Goal: Task Accomplishment & Management: Complete application form

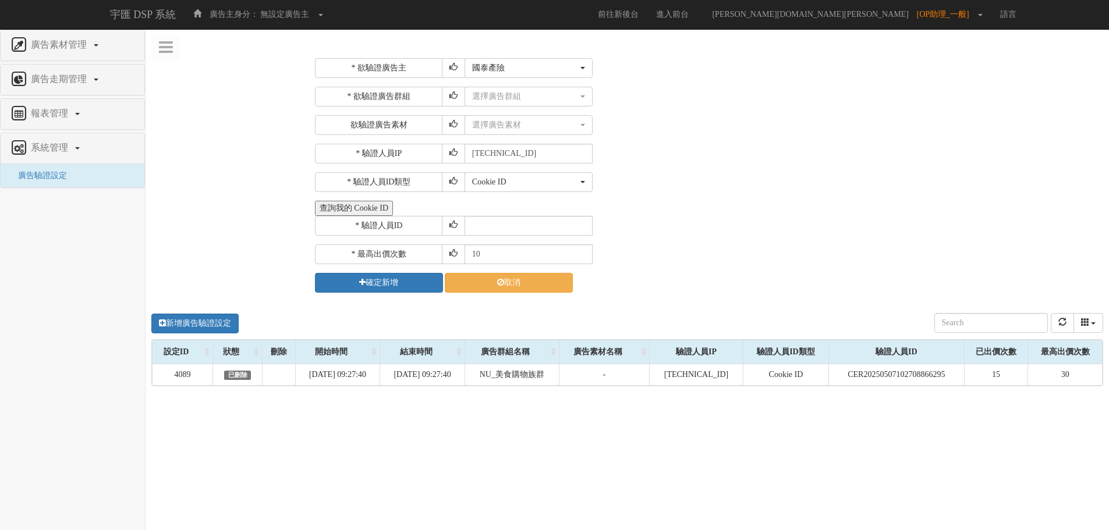
select select "1104"
click at [506, 96] on div "選擇廣告群組" at bounding box center [525, 97] width 106 height 12
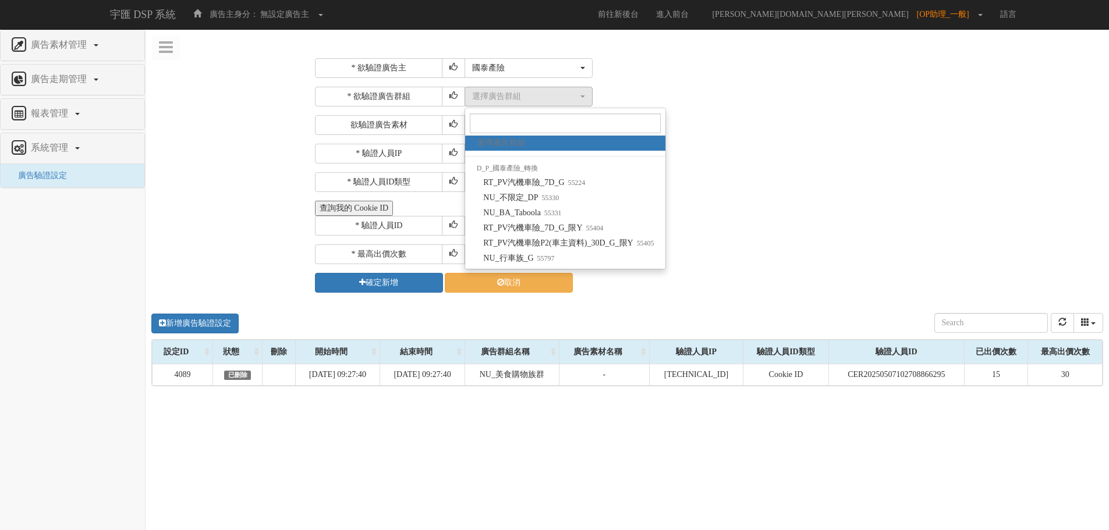
click at [793, 230] on div "* 驗證人員ID" at bounding box center [707, 226] width 785 height 20
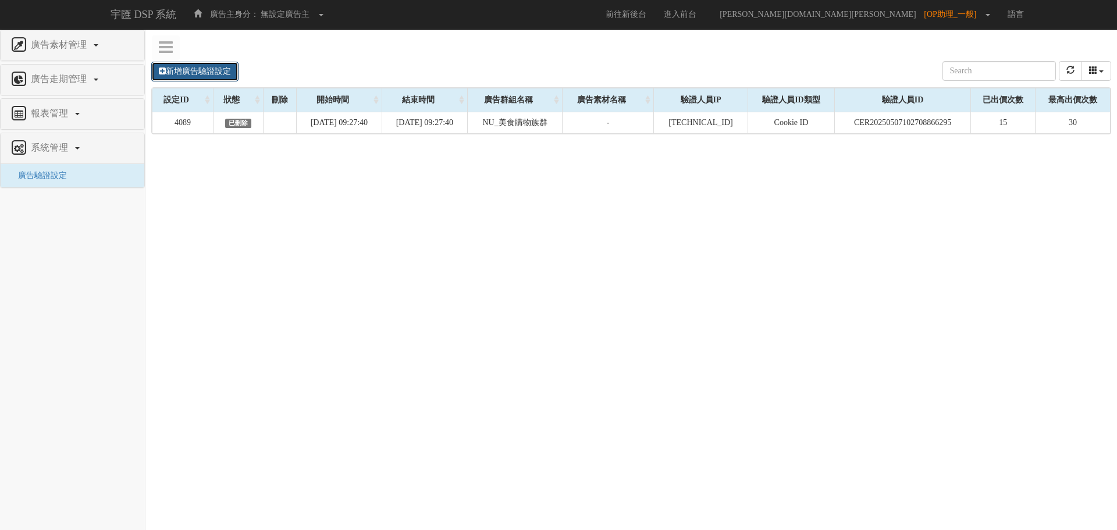
click at [200, 65] on link "新增廣告驗證設定" at bounding box center [194, 72] width 87 height 20
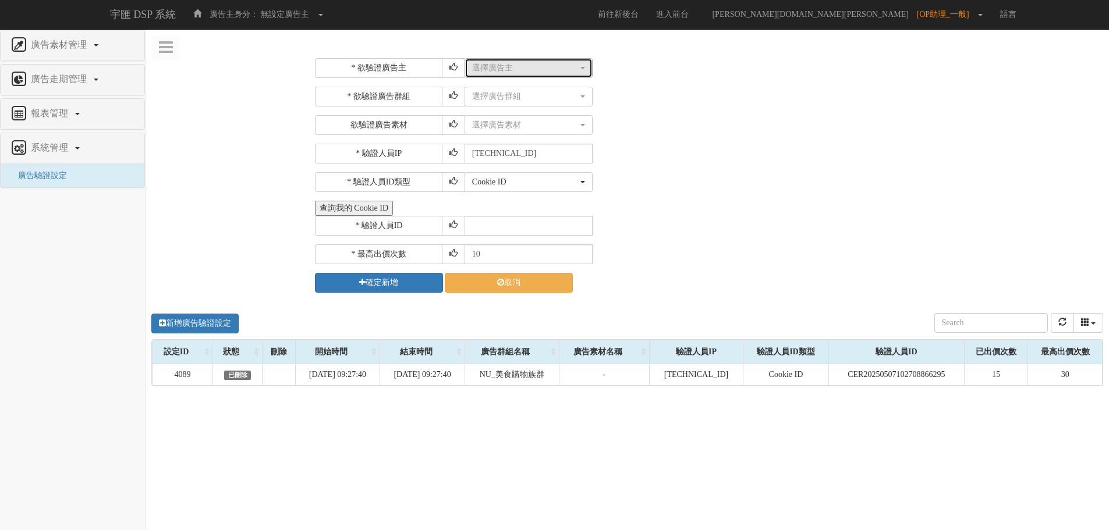
click at [491, 68] on div "選擇廣告主" at bounding box center [525, 68] width 106 height 12
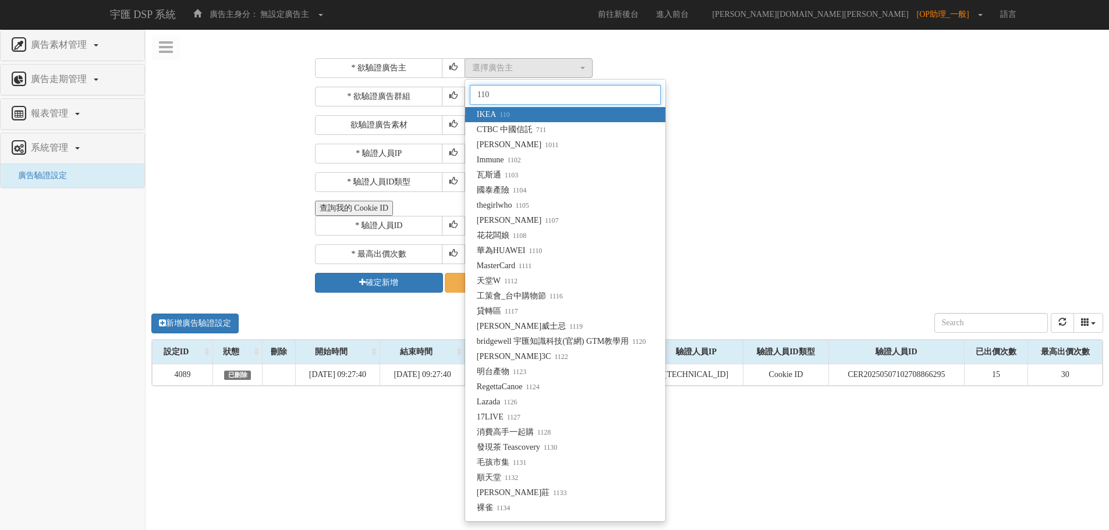
type input "1104"
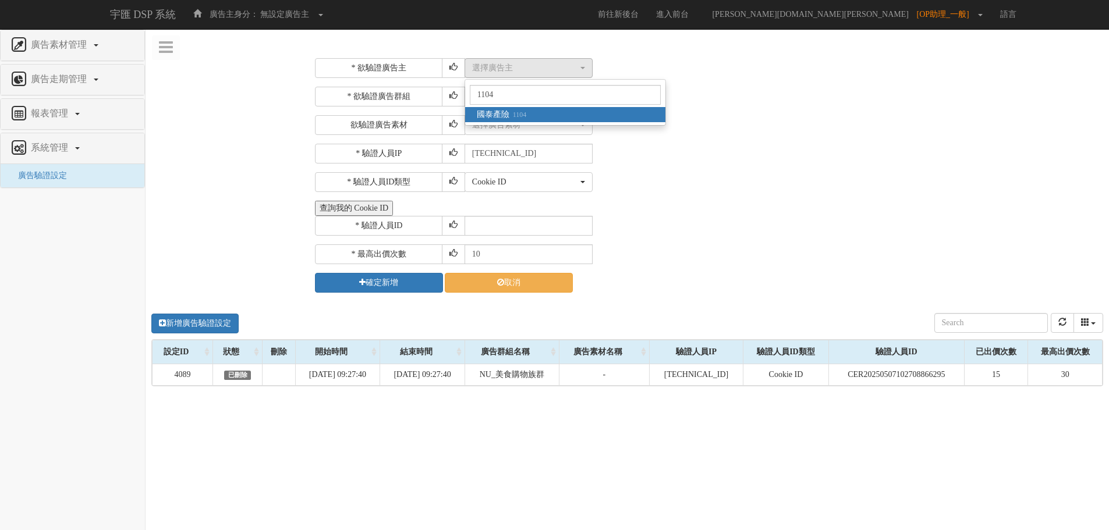
click at [514, 111] on small "1104" at bounding box center [517, 115] width 17 height 8
select select "1104"
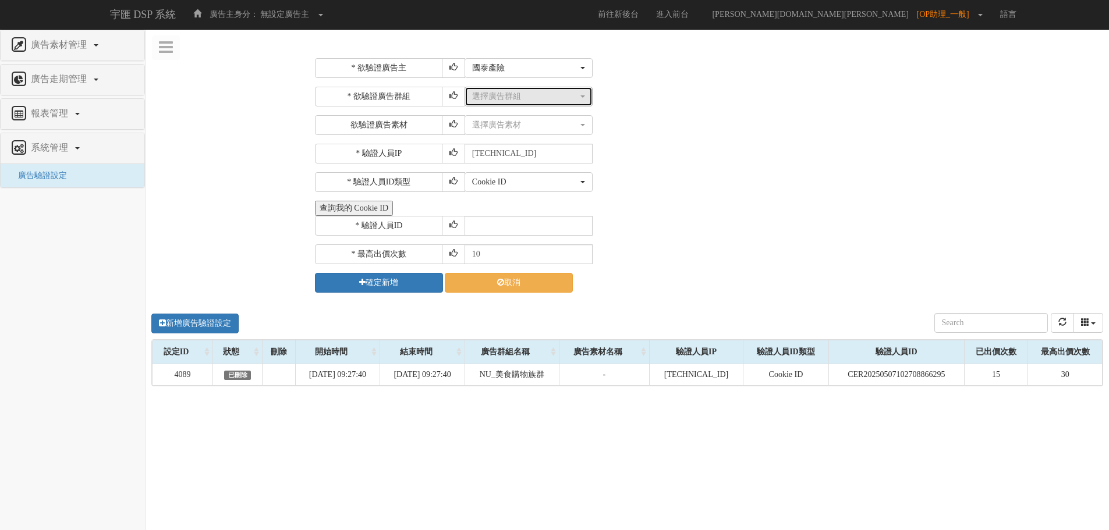
click at [526, 99] on div "選擇廣告群組" at bounding box center [525, 97] width 106 height 12
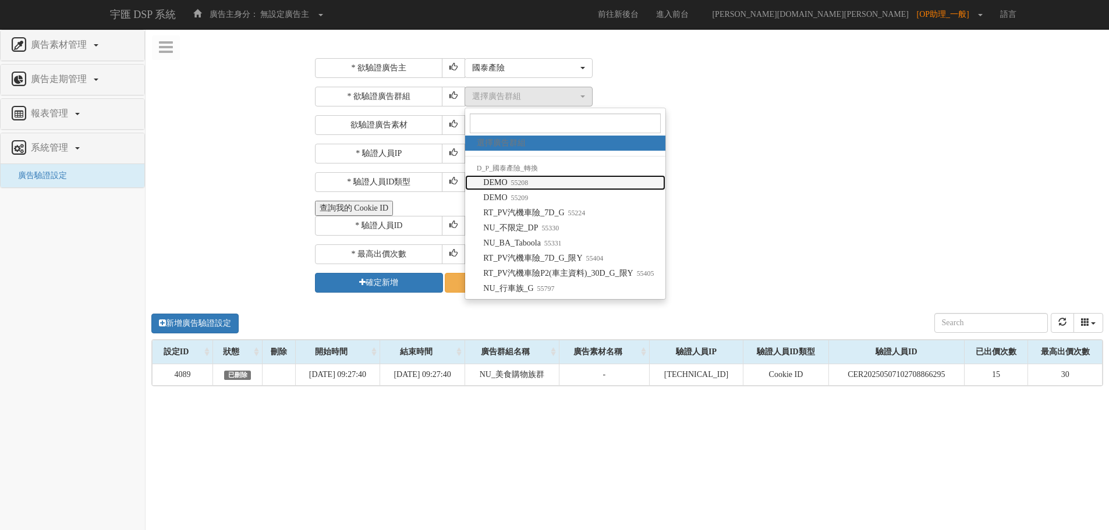
click at [544, 184] on link "DEMO 55208" at bounding box center [565, 182] width 201 height 15
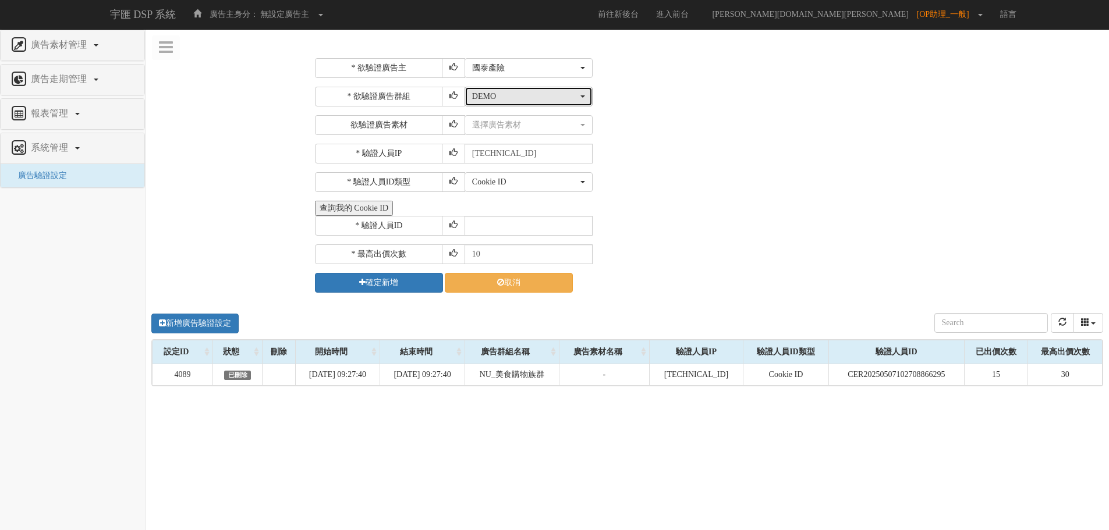
click at [516, 98] on div "DEMO" at bounding box center [525, 97] width 106 height 12
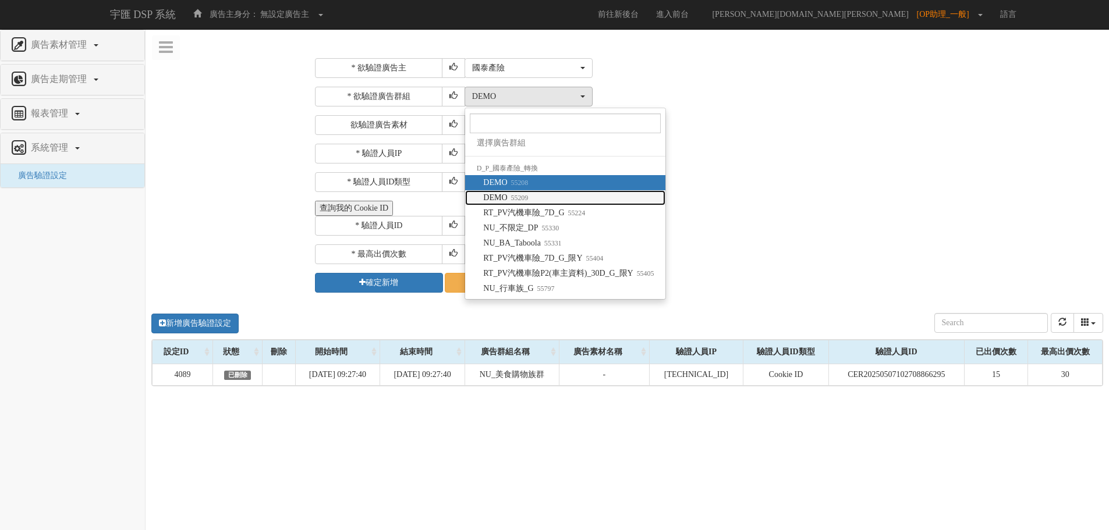
click at [523, 194] on small "55209" at bounding box center [518, 198] width 21 height 8
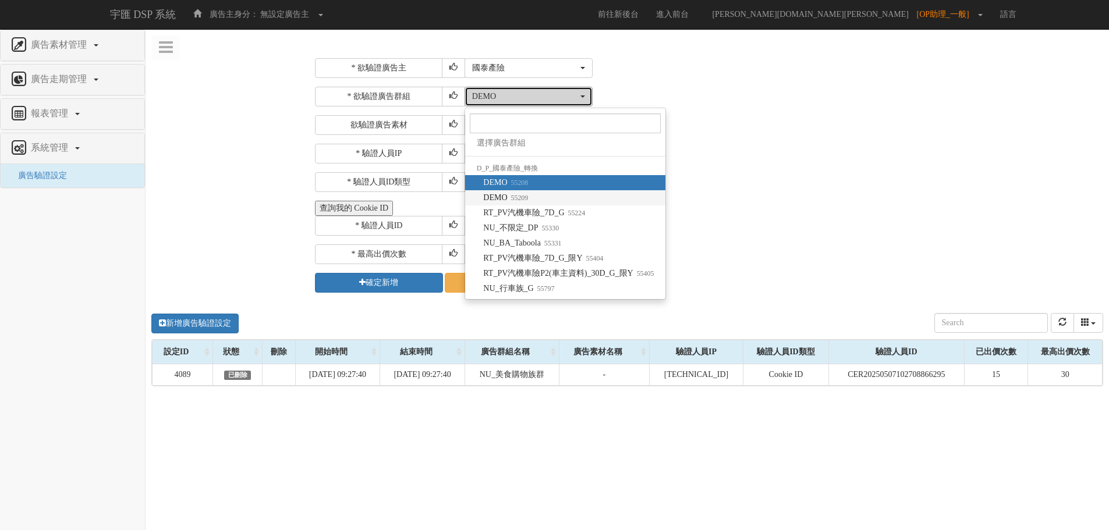
select select "55209"
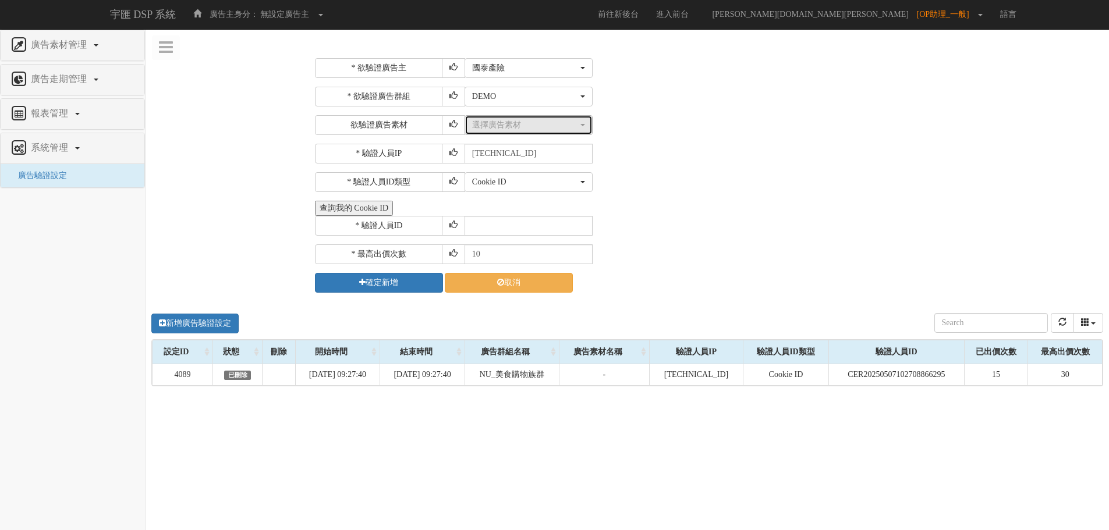
click at [518, 133] on button "選擇廣告素材" at bounding box center [528, 125] width 128 height 20
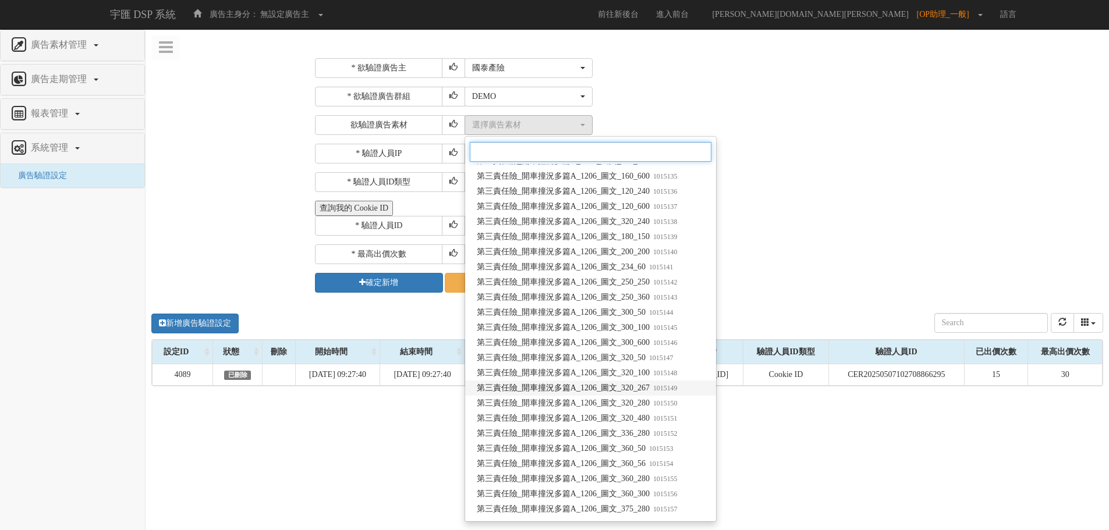
scroll to position [1339, 0]
click at [510, 148] on input "Search" at bounding box center [591, 152] width 242 height 20
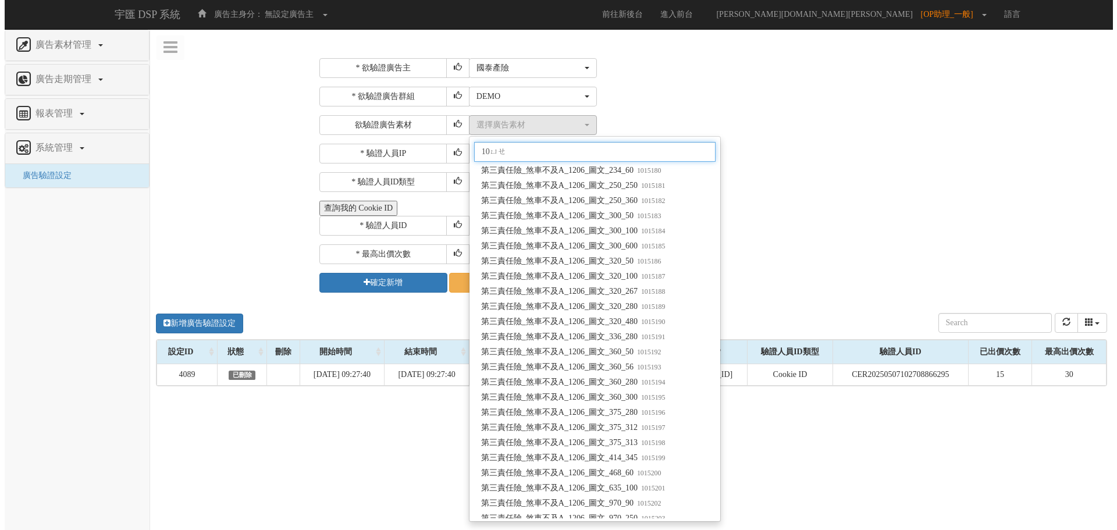
scroll to position [0, 0]
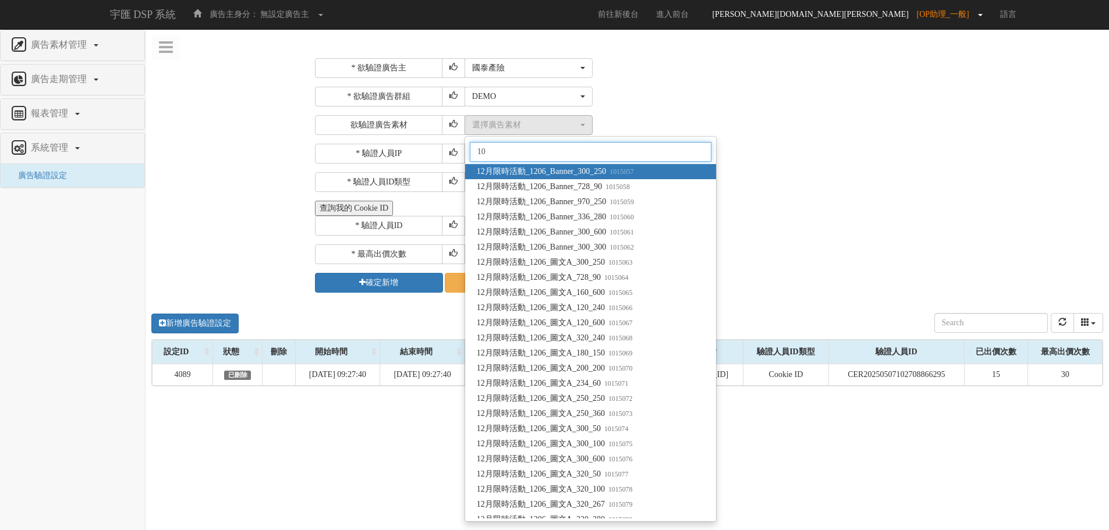
type input "10"
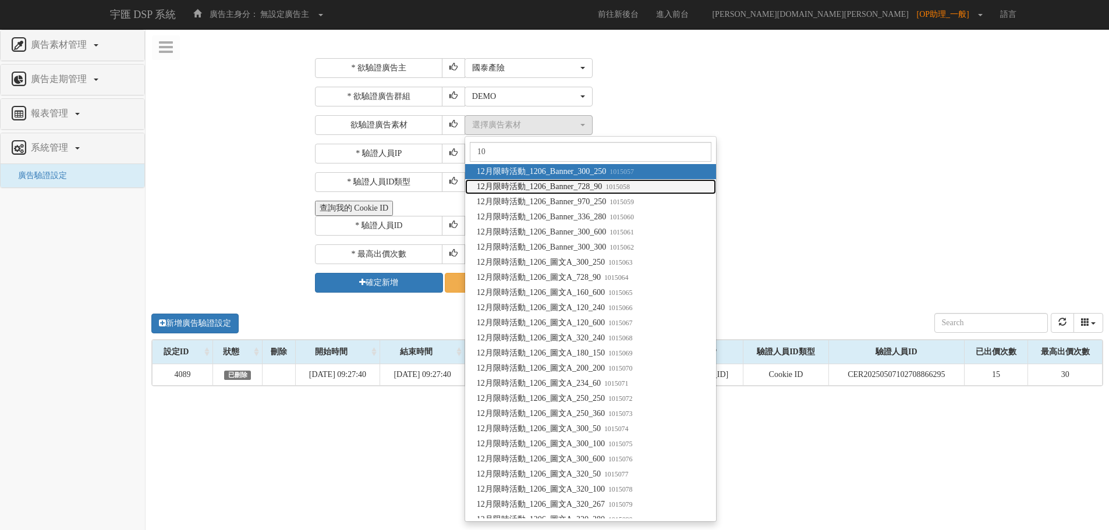
click at [630, 185] on small "1015058" at bounding box center [616, 187] width 28 height 8
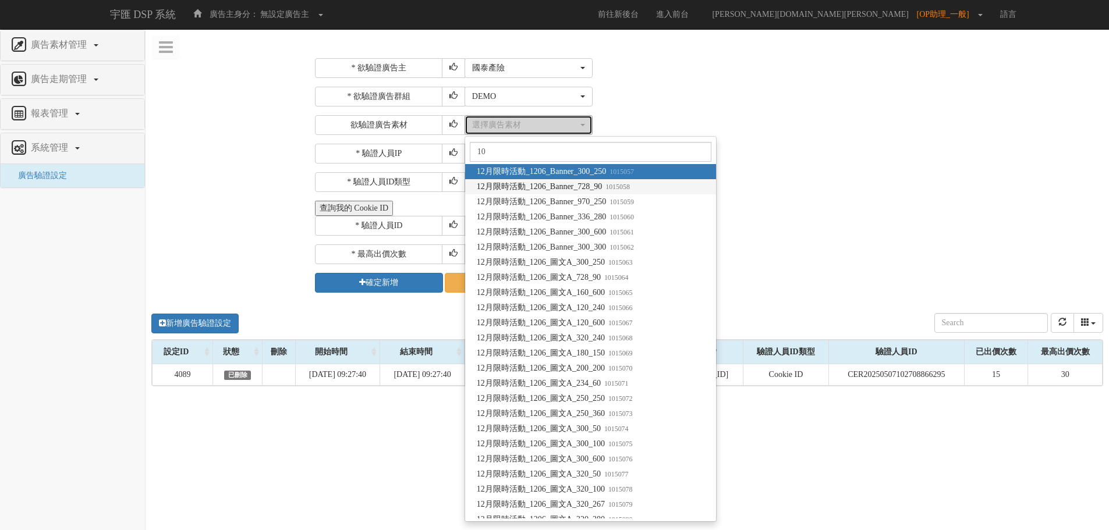
select select "1015058"
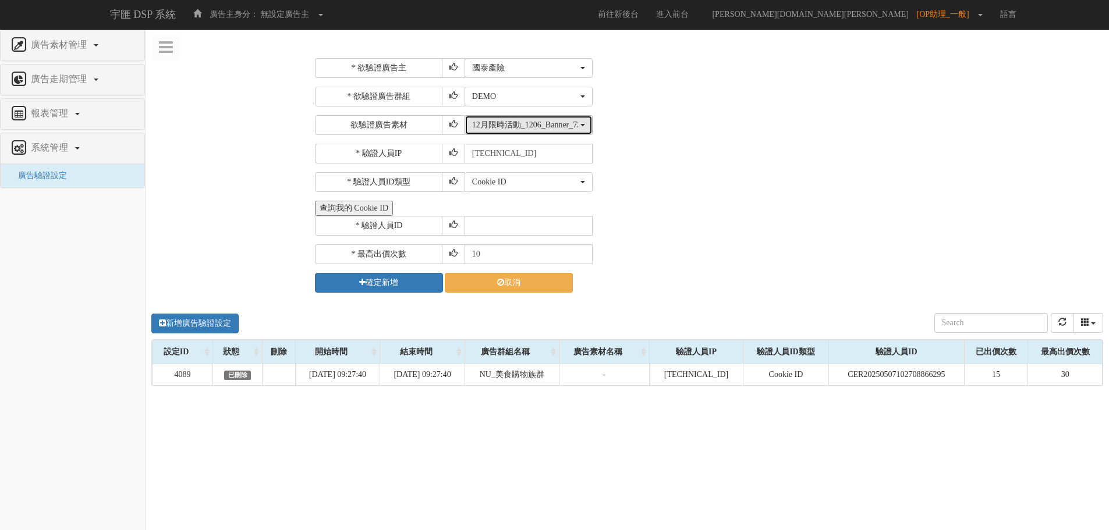
click at [556, 121] on div "12月限時活動_1206_Banner_728_90" at bounding box center [525, 125] width 106 height 12
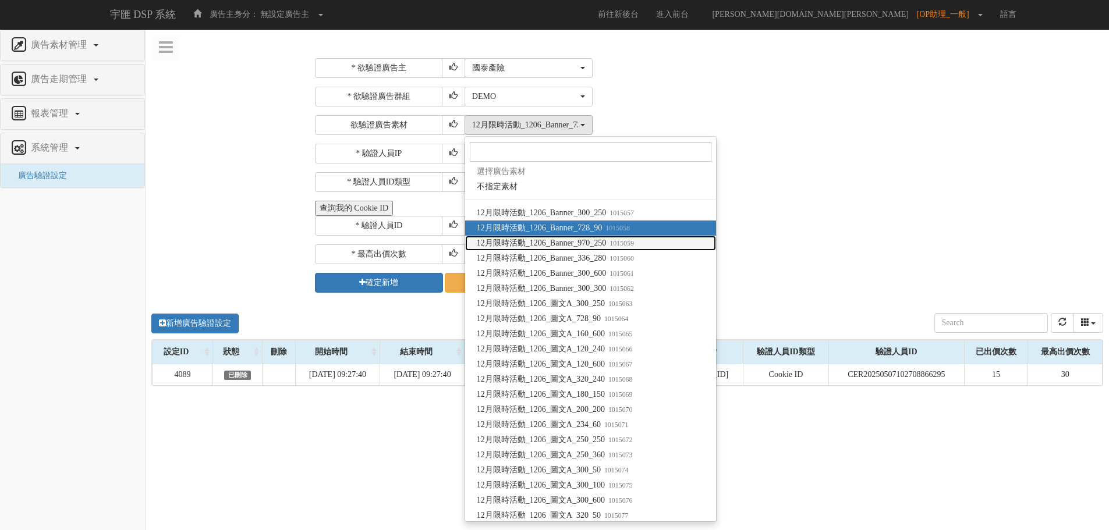
click at [623, 237] on link "12月限時活動_1206_Banner_970_250 1015059" at bounding box center [590, 243] width 251 height 15
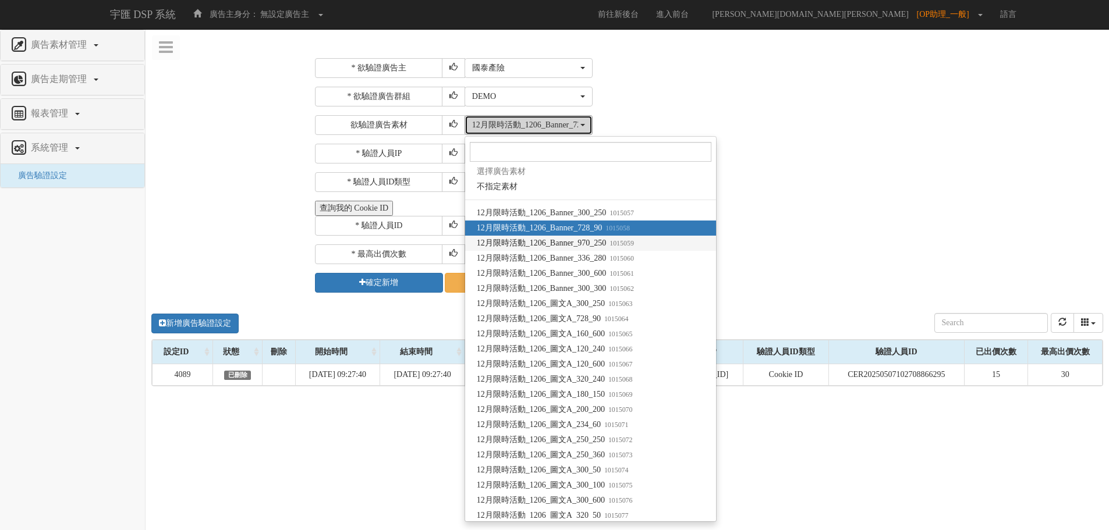
select select "1015059"
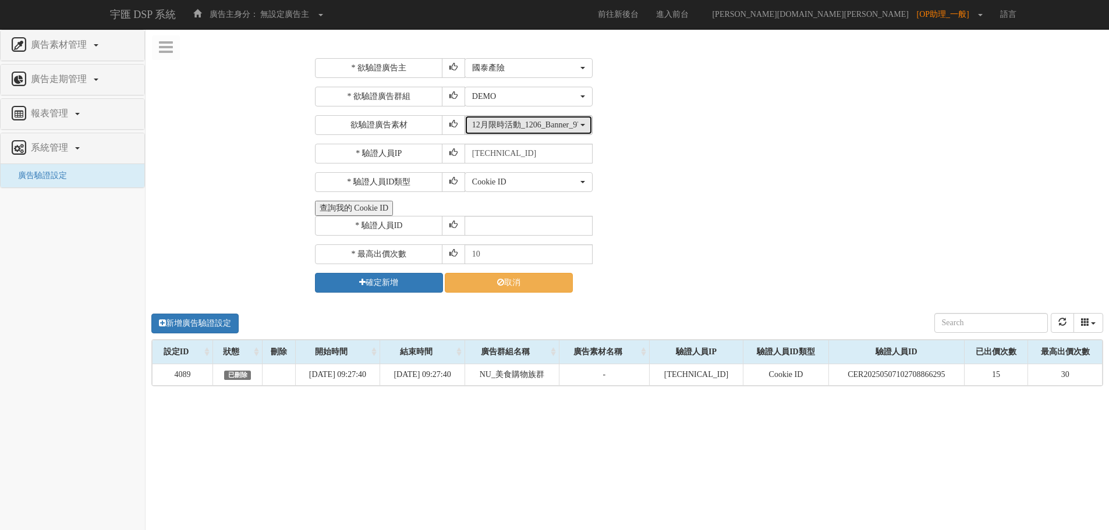
click at [544, 127] on div "12月限時活動_1206_Banner_970_250" at bounding box center [525, 125] width 106 height 12
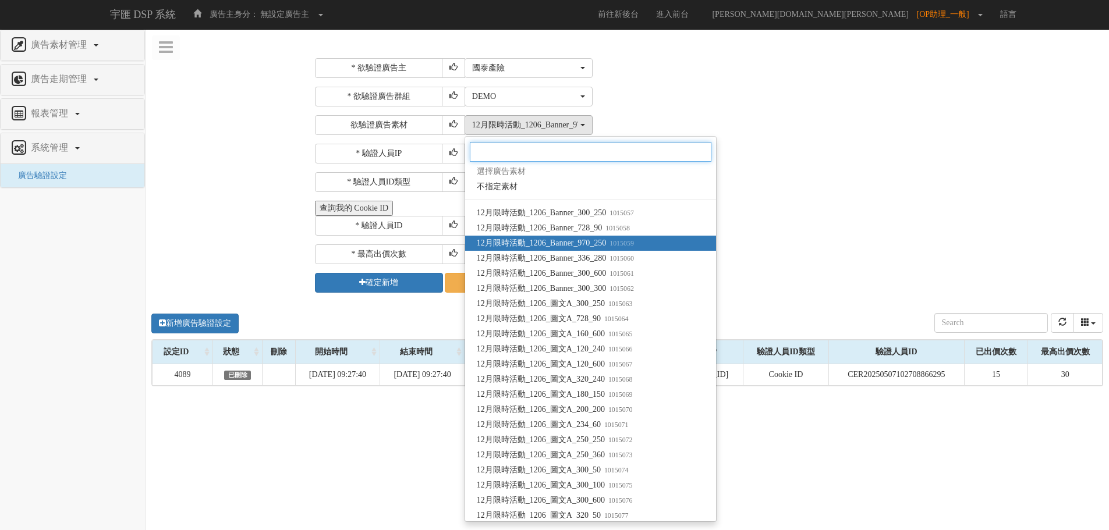
click at [510, 150] on input "Search" at bounding box center [591, 152] width 242 height 20
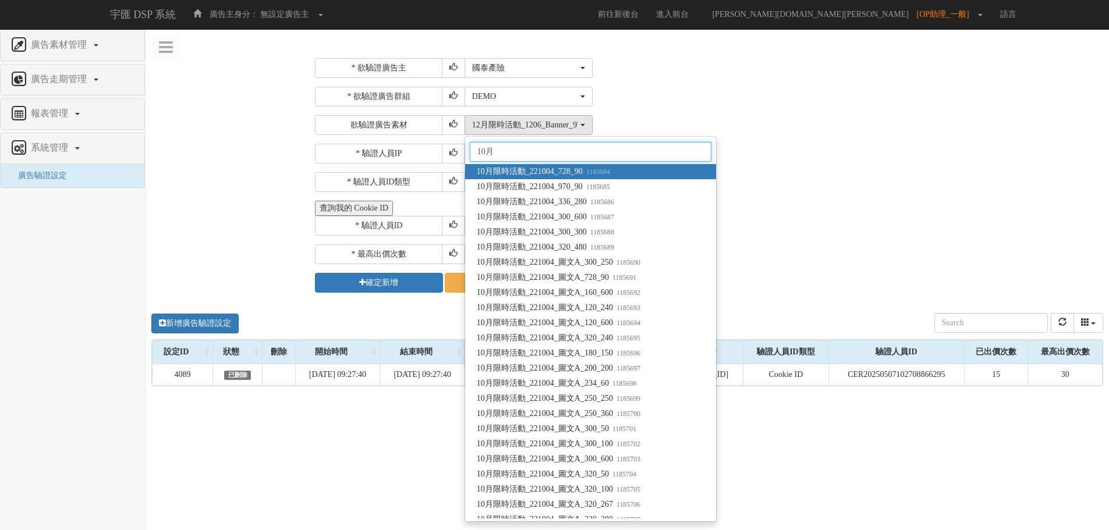
type input "10月"
click at [606, 171] on small "1185684" at bounding box center [596, 172] width 27 height 8
select select "1185684"
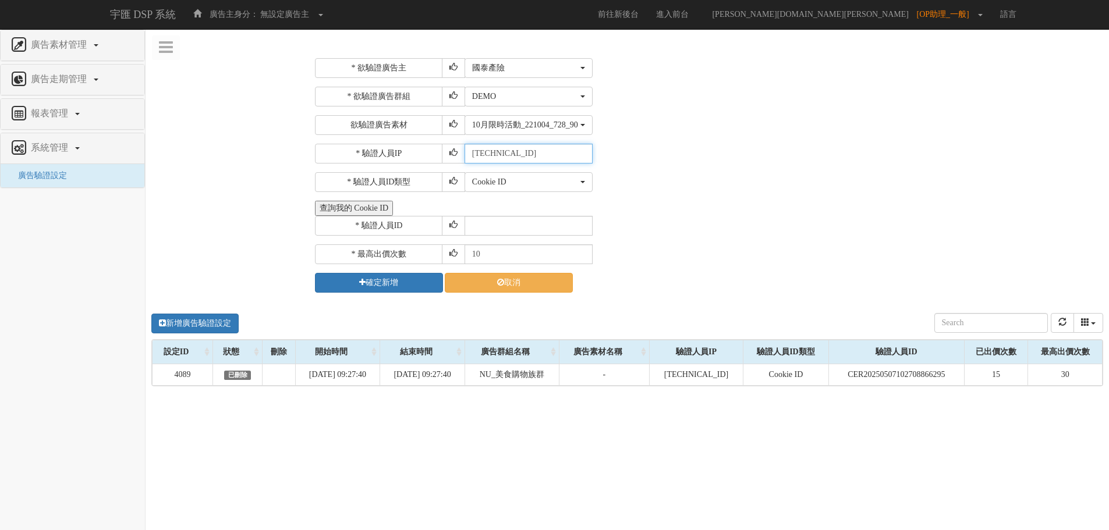
drag, startPoint x: 545, startPoint y: 155, endPoint x: 416, endPoint y: 155, distance: 129.2
click at [416, 155] on div "* 驗證人員IP 211.72.129.170" at bounding box center [707, 154] width 785 height 20
click at [524, 183] on div "Cookie ID" at bounding box center [525, 182] width 106 height 12
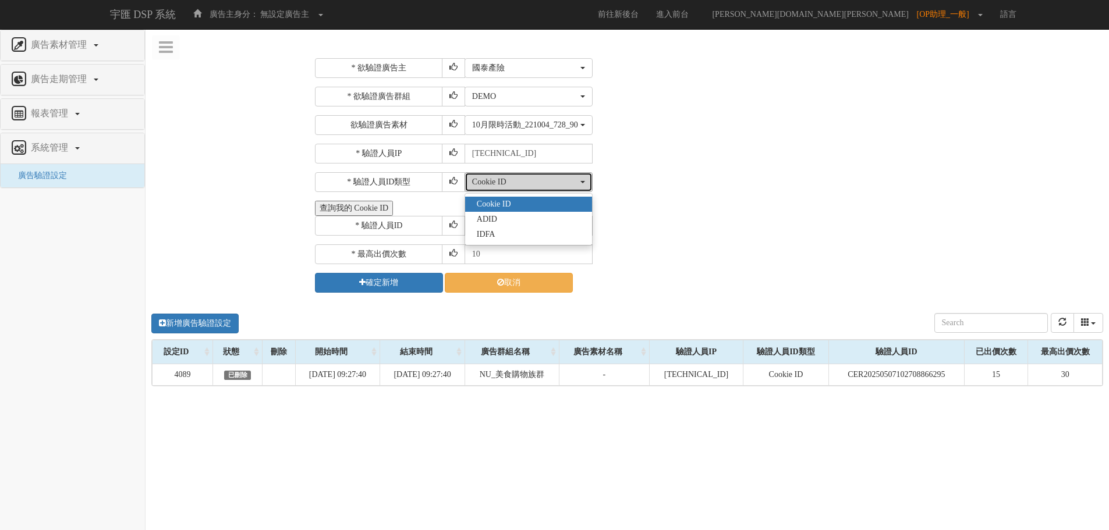
click at [524, 183] on div "Cookie ID" at bounding box center [525, 182] width 106 height 12
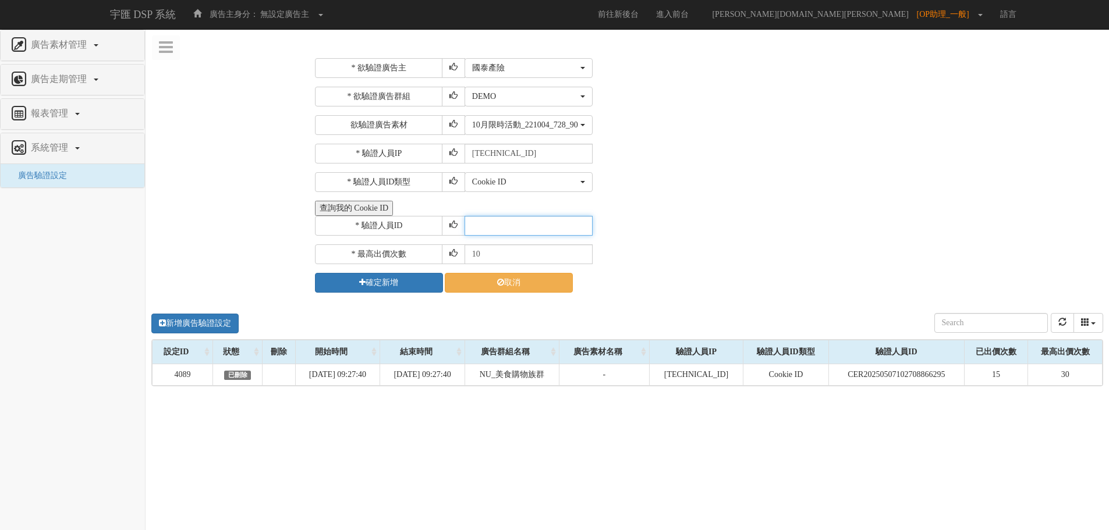
click at [517, 221] on input "text" at bounding box center [528, 226] width 128 height 20
paste input "[TECHNICAL_ID]"
type input "[TECHNICAL_ID]"
click at [372, 208] on button "查詢我的 Cookie ID" at bounding box center [354, 208] width 78 height 15
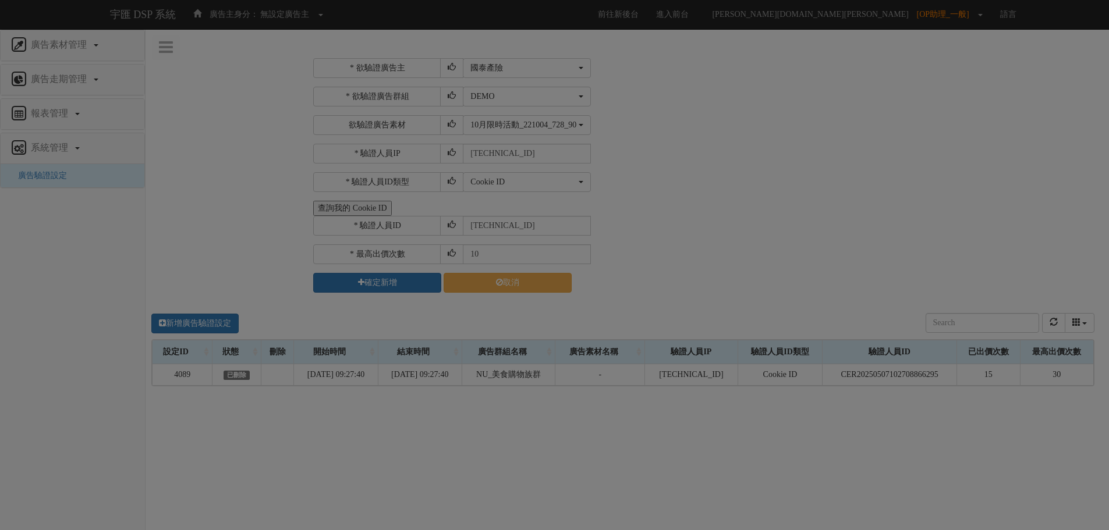
select select "1104"
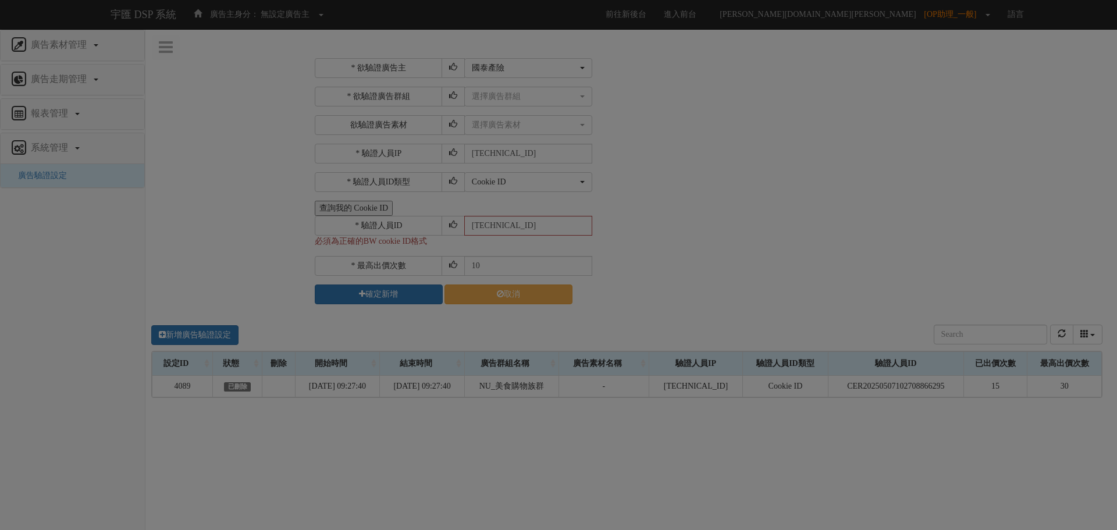
click at [532, 221] on div at bounding box center [554, 218] width 331 height 12
click at [534, 223] on div at bounding box center [555, 217] width 348 height 29
drag, startPoint x: 679, startPoint y: 239, endPoint x: 670, endPoint y: 251, distance: 14.7
click at [678, 241] on div "Loading" at bounding box center [558, 265] width 1117 height 530
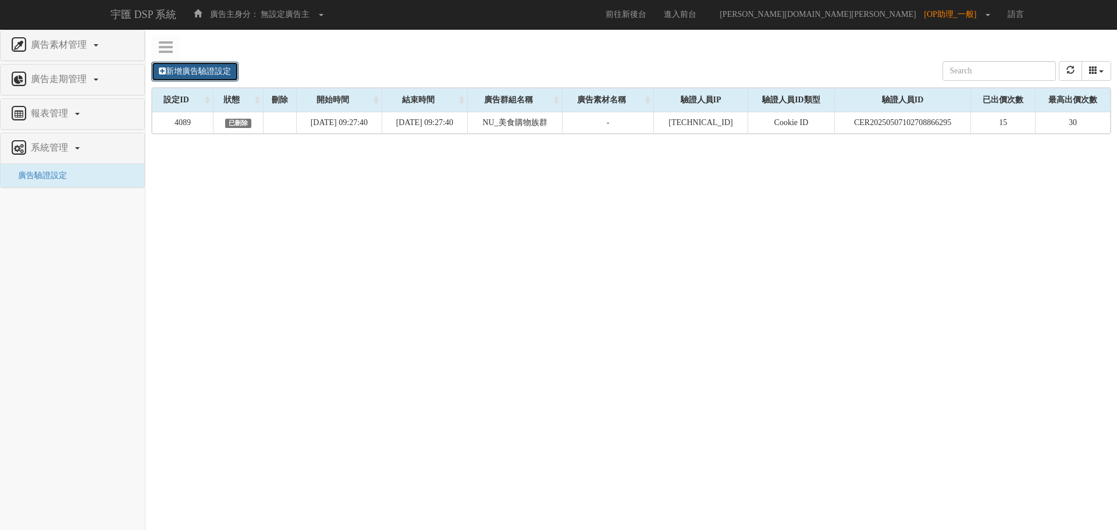
click at [172, 73] on link "新增廣告驗證設定" at bounding box center [194, 72] width 87 height 20
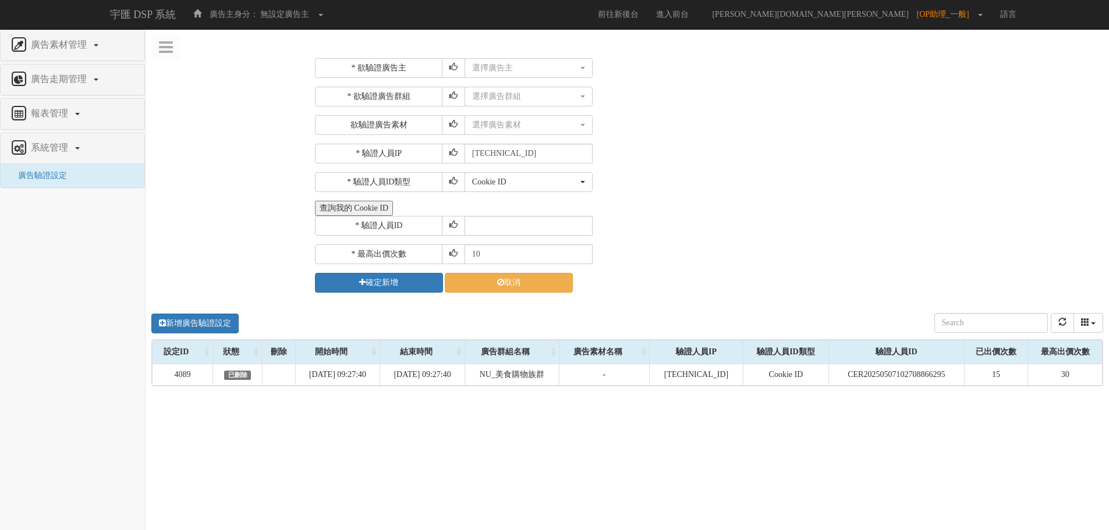
click at [378, 212] on button "查詢我的 Cookie ID" at bounding box center [354, 208] width 78 height 15
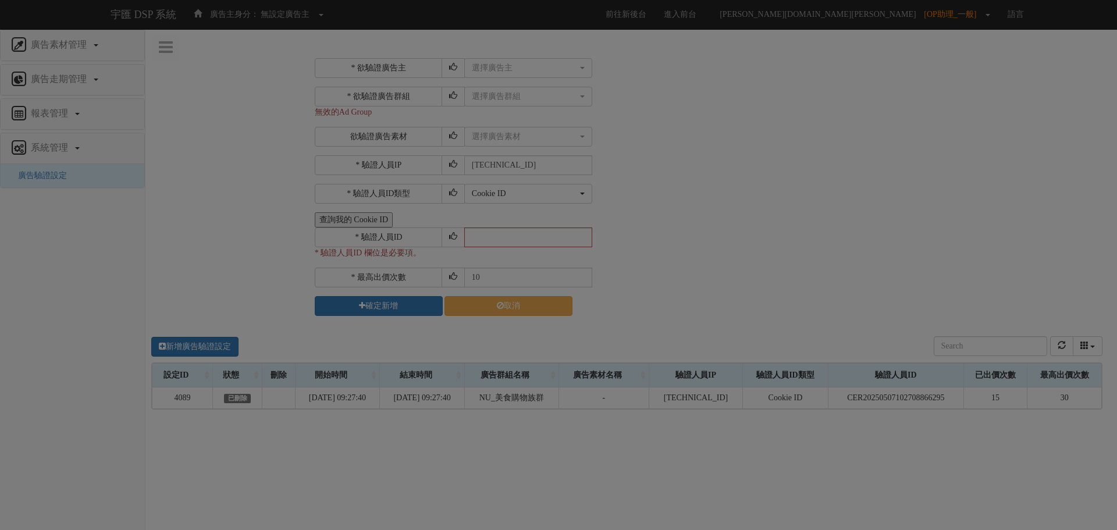
click at [517, 83] on div "Loading" at bounding box center [558, 265] width 1117 height 530
click at [538, 55] on div "Loading" at bounding box center [558, 265] width 1117 height 530
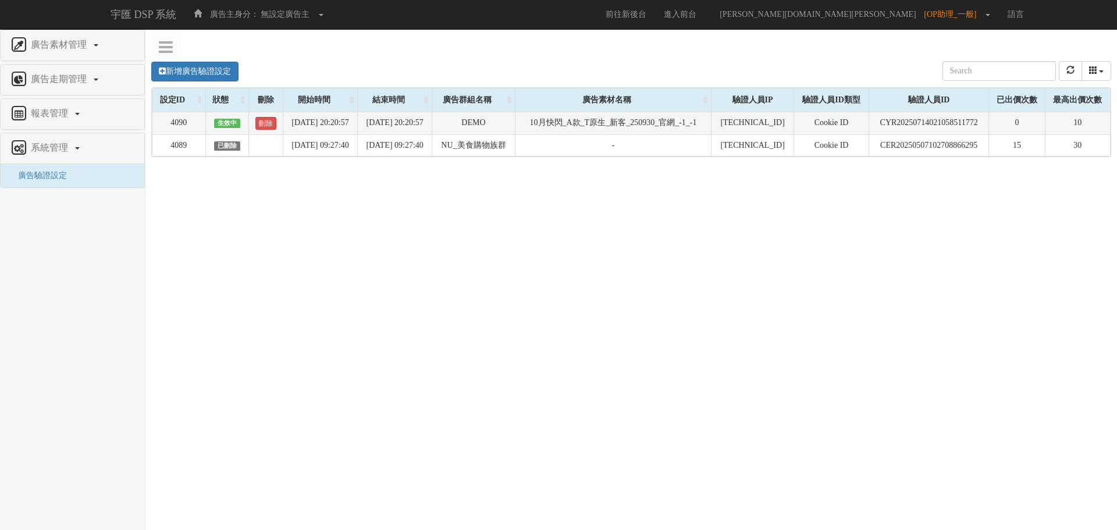
click at [577, 122] on td "10月快閃_A款_T原生_新客_250930_官網_-1_-1" at bounding box center [613, 123] width 197 height 23
click at [622, 122] on td "10月快閃_A款_T原生_新客_250930_官網_-1_-1" at bounding box center [613, 123] width 197 height 23
drag, startPoint x: 704, startPoint y: 122, endPoint x: 725, endPoint y: 125, distance: 21.2
click at [712, 125] on td "10月快閃_A款_T原生_新客_250930_官網_-1_-1" at bounding box center [613, 123] width 197 height 23
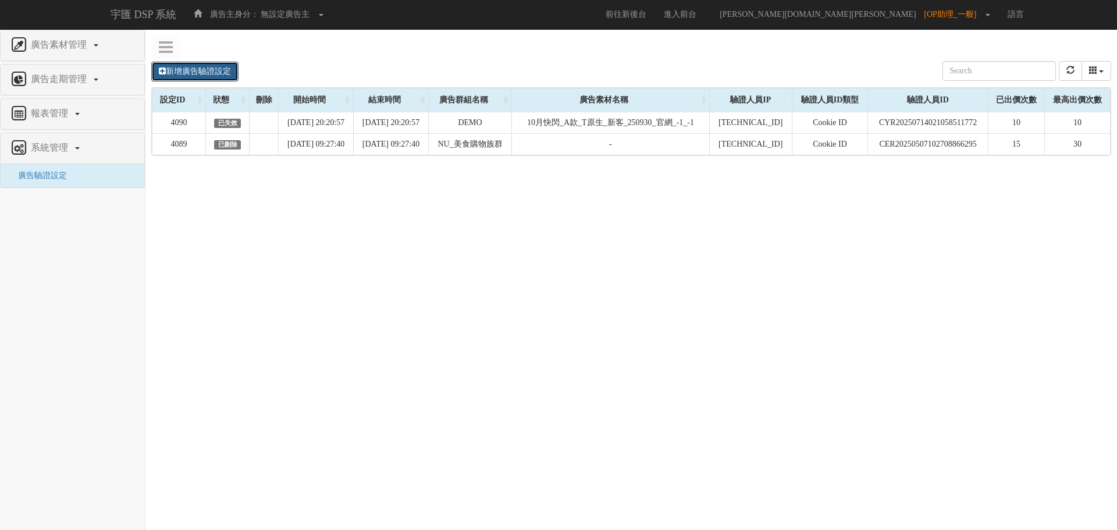
click at [218, 66] on link "新增廣告驗證設定" at bounding box center [194, 72] width 87 height 20
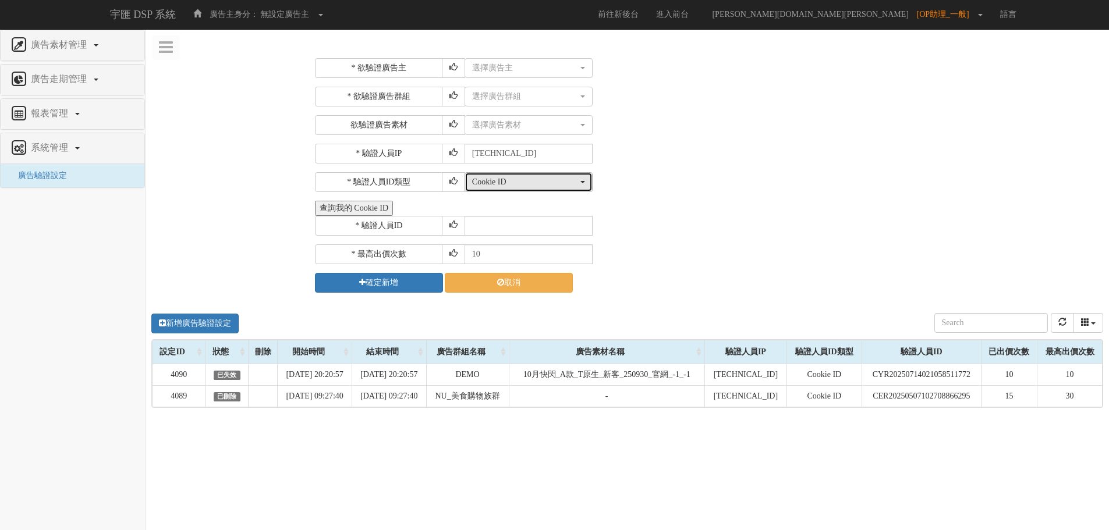
click at [545, 189] on button "Cookie ID" at bounding box center [528, 182] width 128 height 20
click at [645, 194] on div "* 欲驗證廣告主 選擇廣告主 特力+ 科技紫薇網 Momo Uniqlo EFShop 樂天 屈臣氏Watsons sinyi 信義房屋 S2_Brands白…" at bounding box center [707, 175] width 785 height 235
click at [484, 232] on input "text" at bounding box center [528, 226] width 128 height 20
drag, startPoint x: 838, startPoint y: 231, endPoint x: 814, endPoint y: 233, distance: 24.5
click at [838, 231] on div "* 驗證人員ID" at bounding box center [707, 226] width 785 height 20
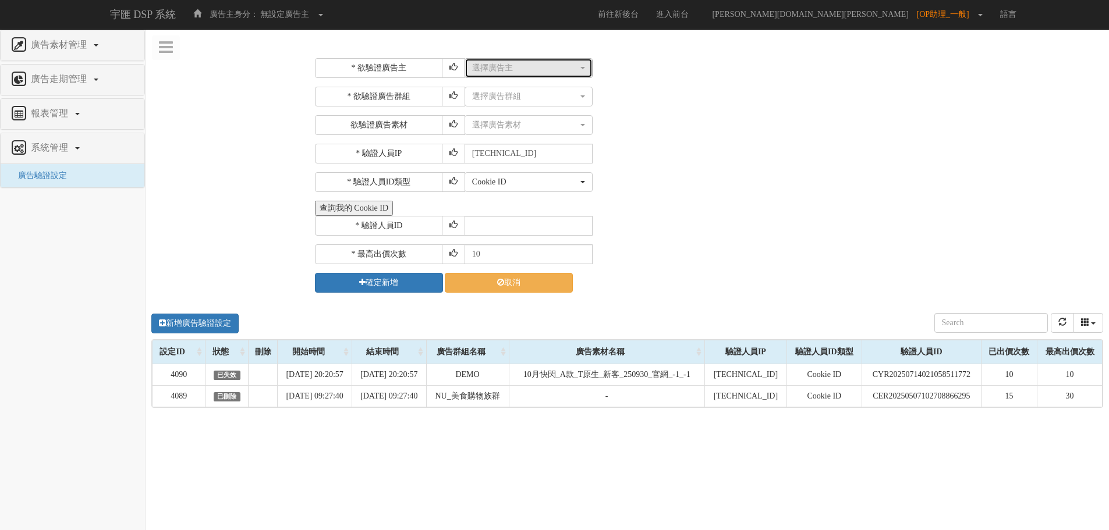
click at [558, 66] on div "選擇廣告主" at bounding box center [525, 68] width 106 height 12
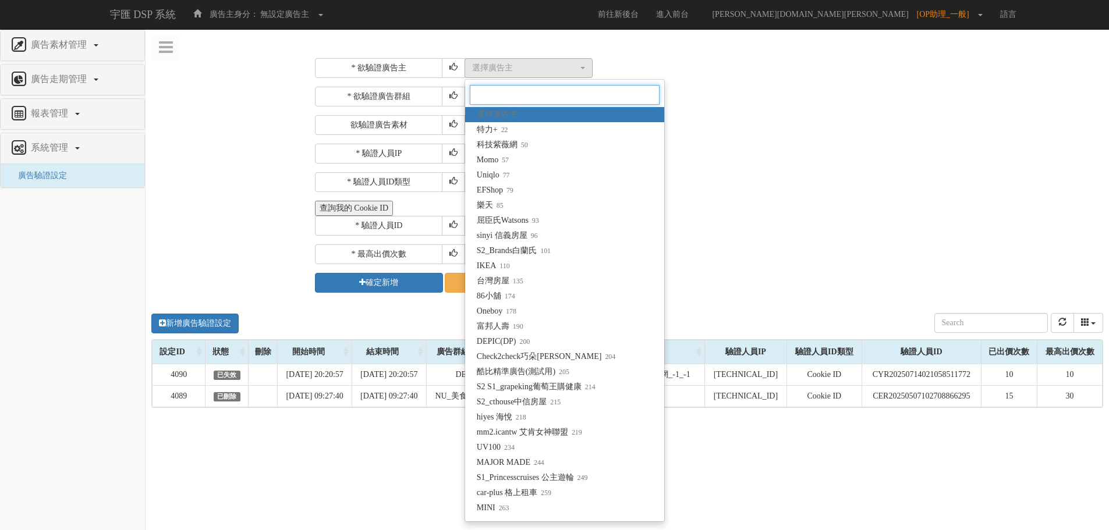
click at [566, 101] on input "Search" at bounding box center [565, 95] width 190 height 20
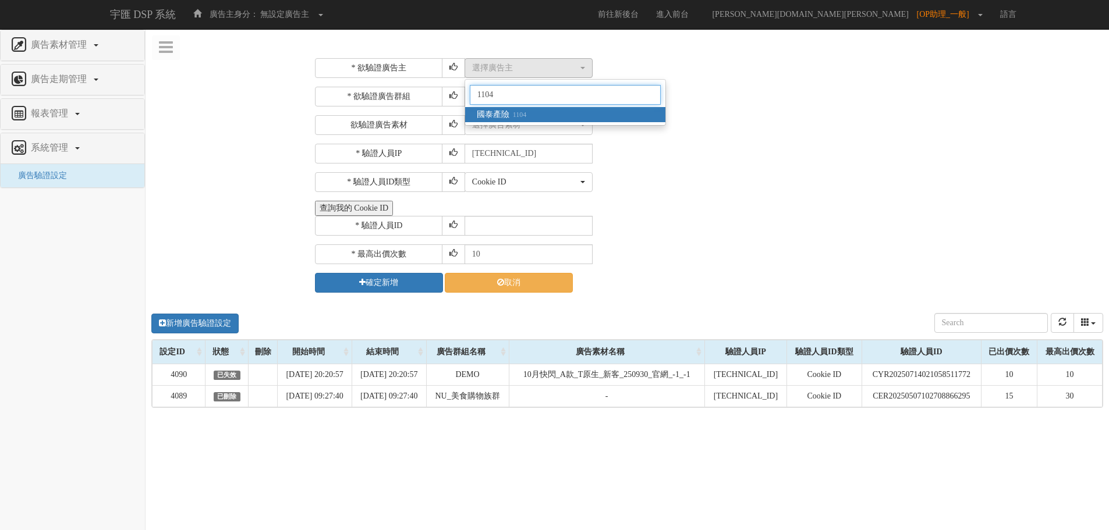
type input "1104"
click at [561, 115] on link "國泰產險 1104" at bounding box center [565, 114] width 200 height 15
select select "1104"
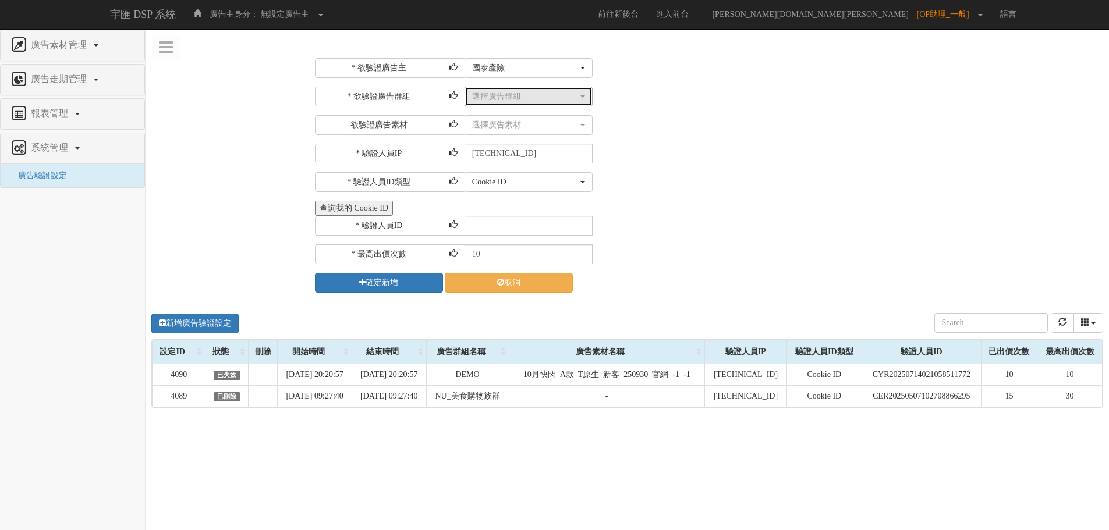
click at [553, 91] on div "選擇廣告群組" at bounding box center [525, 97] width 106 height 12
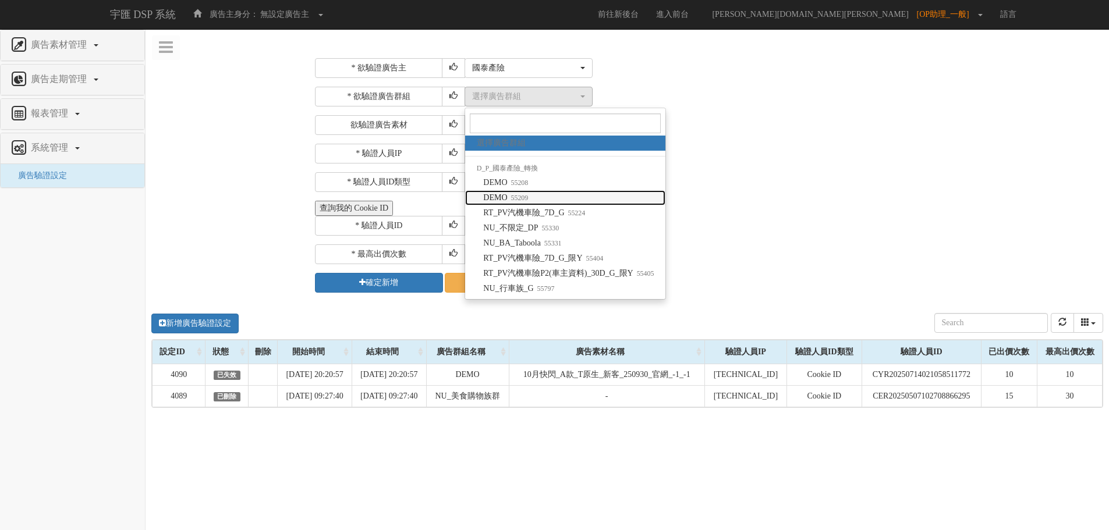
click at [526, 197] on small "55209" at bounding box center [518, 198] width 21 height 8
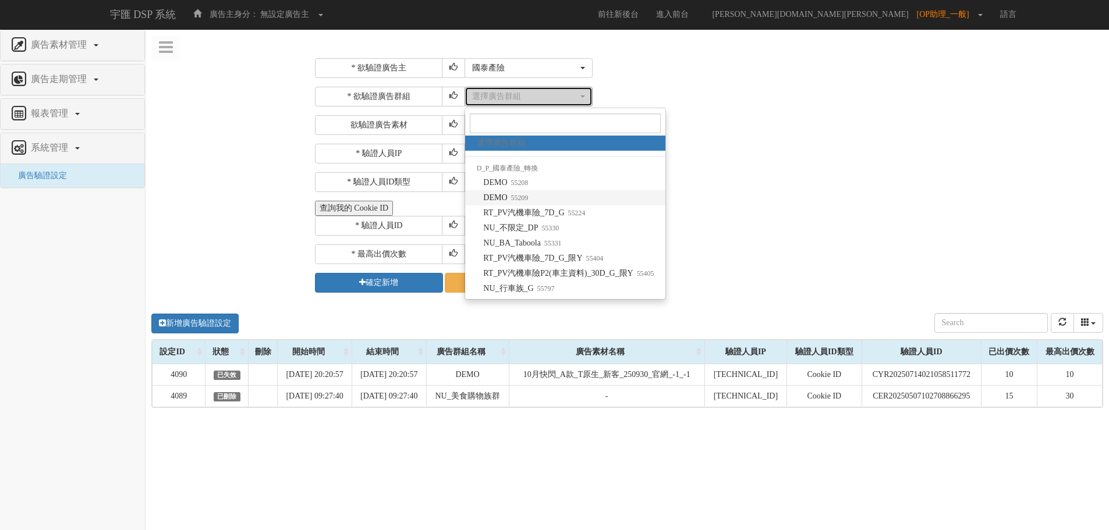
select select "55209"
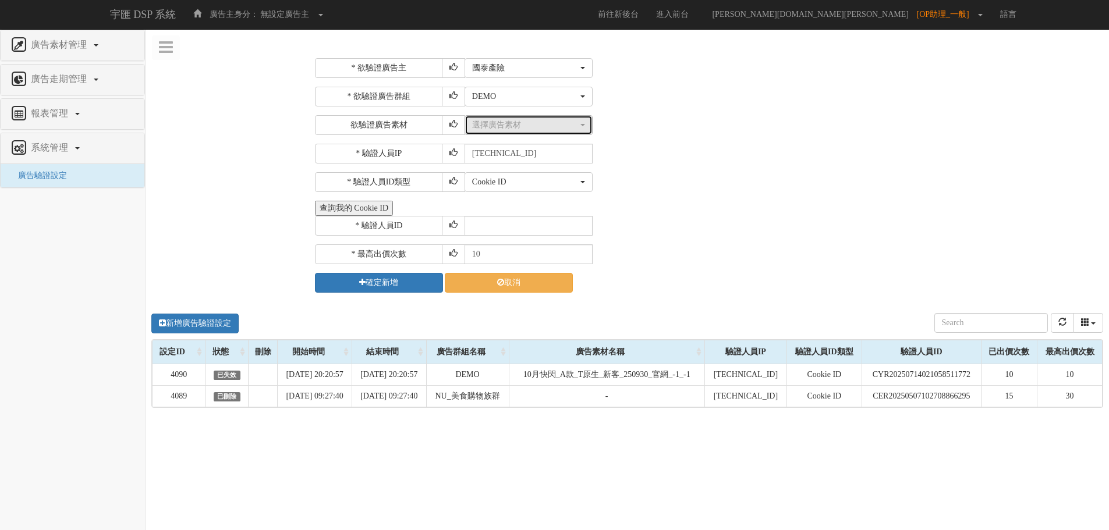
click at [529, 123] on div "選擇廣告素材" at bounding box center [525, 125] width 106 height 12
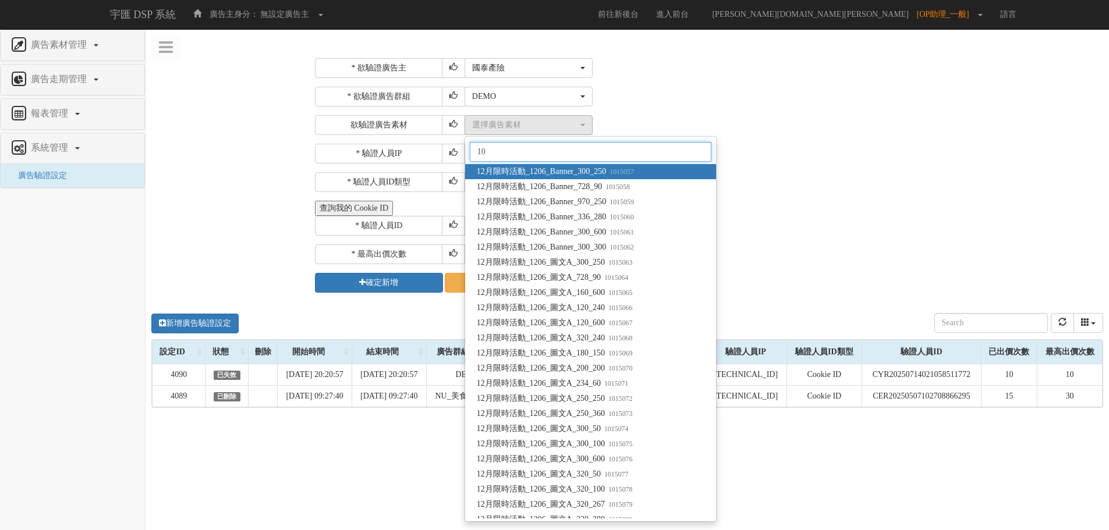
click at [531, 151] on input "10" at bounding box center [591, 152] width 242 height 20
click at [510, 152] on input "10" at bounding box center [591, 152] width 242 height 20
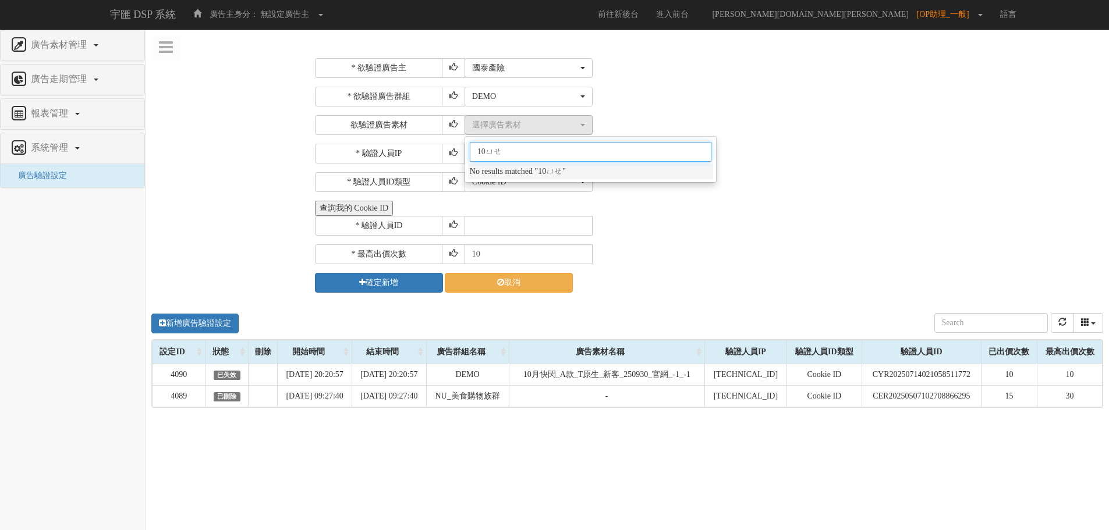
type input "10月"
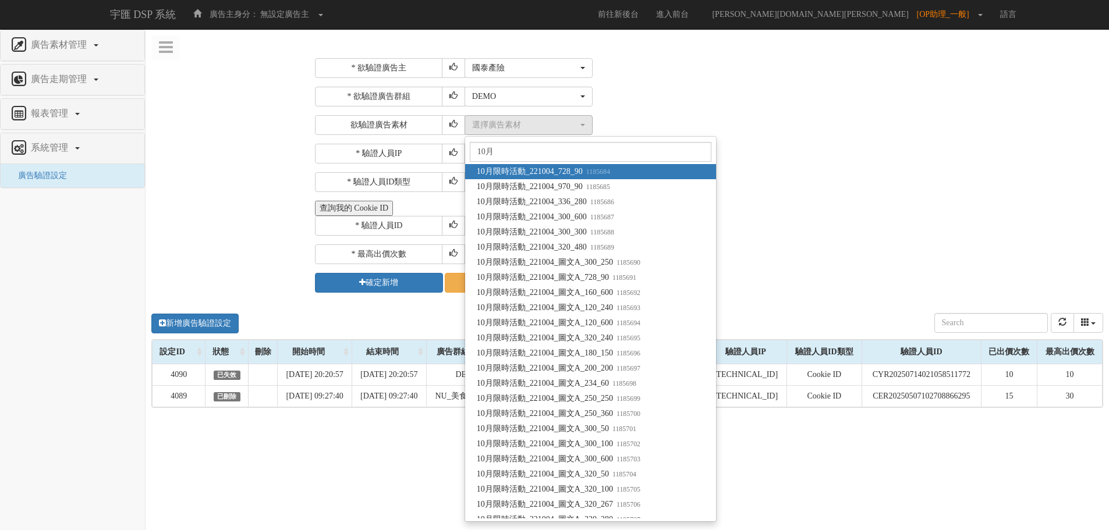
click at [522, 168] on span "10月限時活動_221004_728_90 1185684" at bounding box center [543, 172] width 133 height 12
select select "1185684"
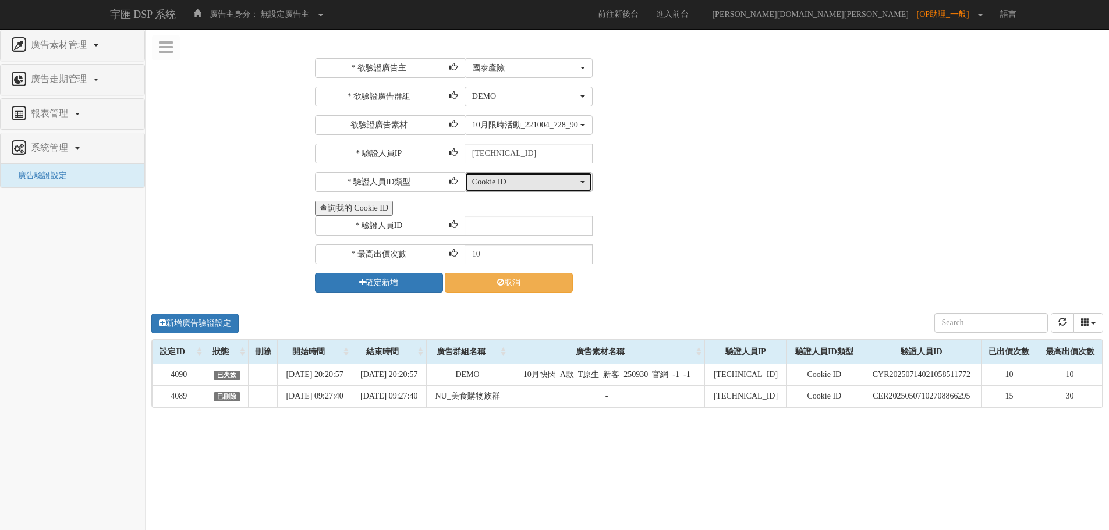
click at [533, 185] on div "Cookie ID" at bounding box center [525, 182] width 106 height 12
click at [682, 180] on div "Cookie ID ADID IDFA Cookie ID Cookie ID ADID IDFA" at bounding box center [782, 182] width 636 height 20
click at [359, 208] on button "查詢我的 Cookie ID" at bounding box center [354, 208] width 78 height 15
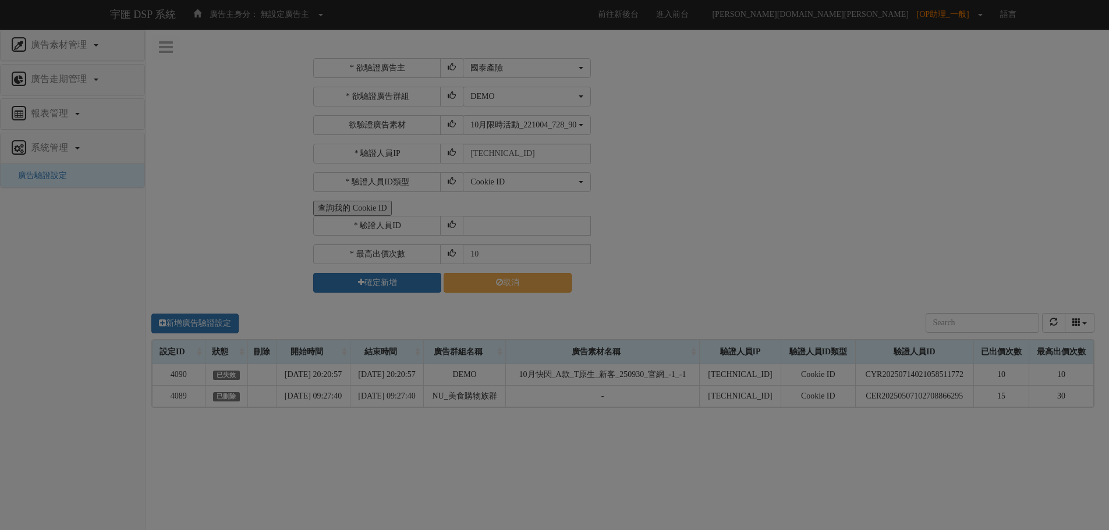
select select "1104"
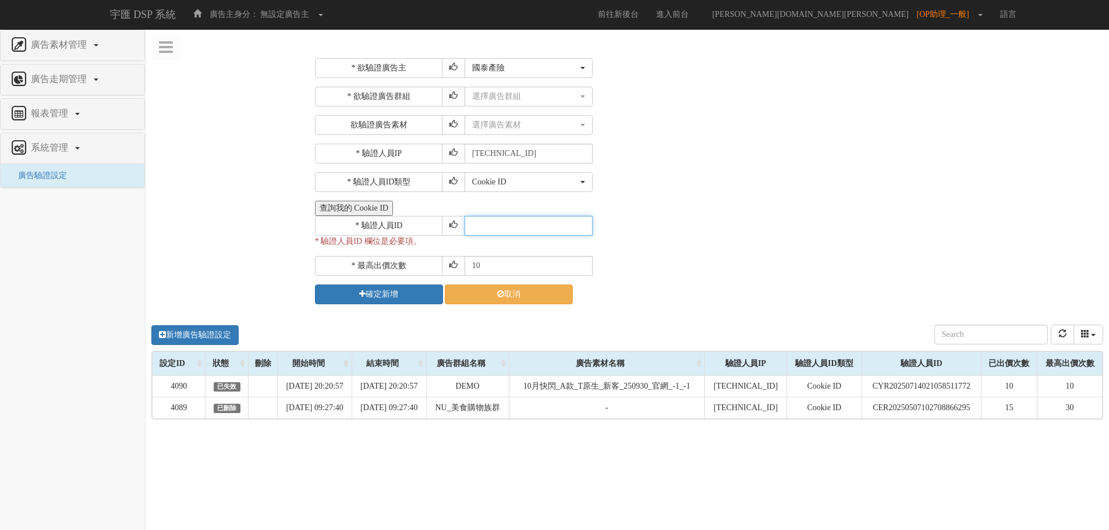
click at [520, 230] on input "text" at bounding box center [528, 226] width 128 height 20
paste input "CDR20240514145232501695"
type input "CDR20240514145232501695"
click at [510, 100] on div "選擇廣告群組" at bounding box center [525, 97] width 106 height 12
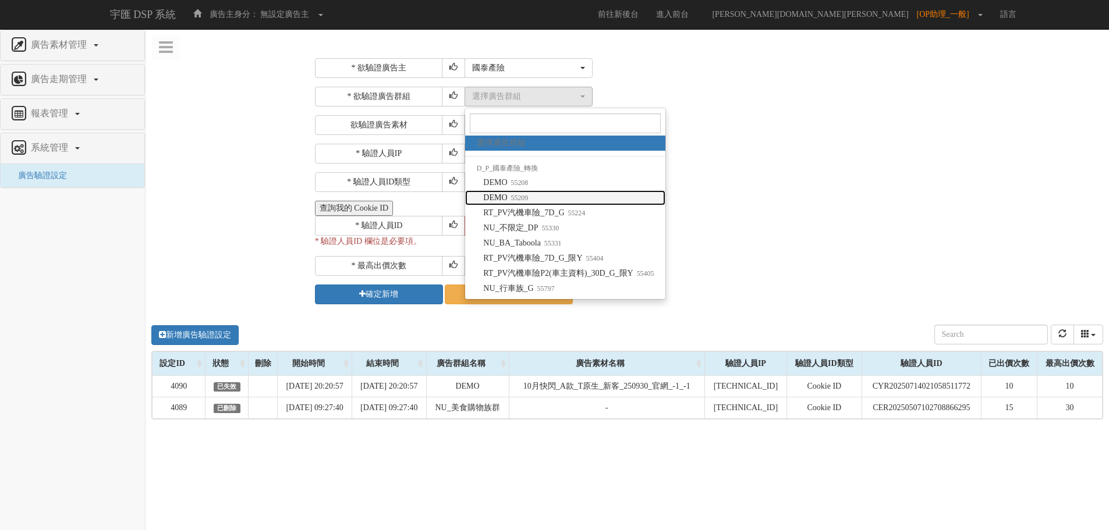
click at [538, 194] on link "DEMO 55209" at bounding box center [565, 197] width 201 height 15
select select "55209"
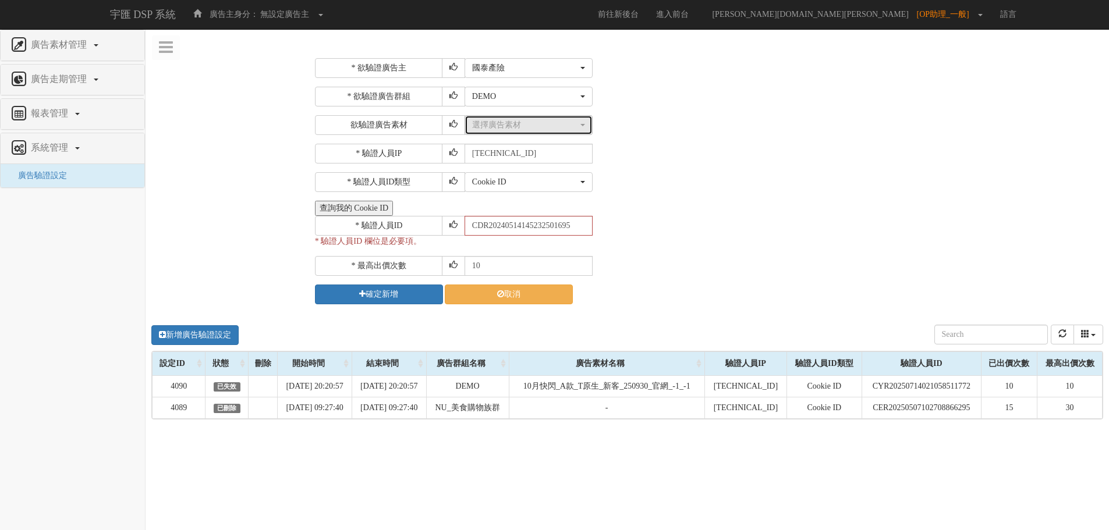
click at [528, 127] on div "選擇廣告素材" at bounding box center [525, 125] width 106 height 12
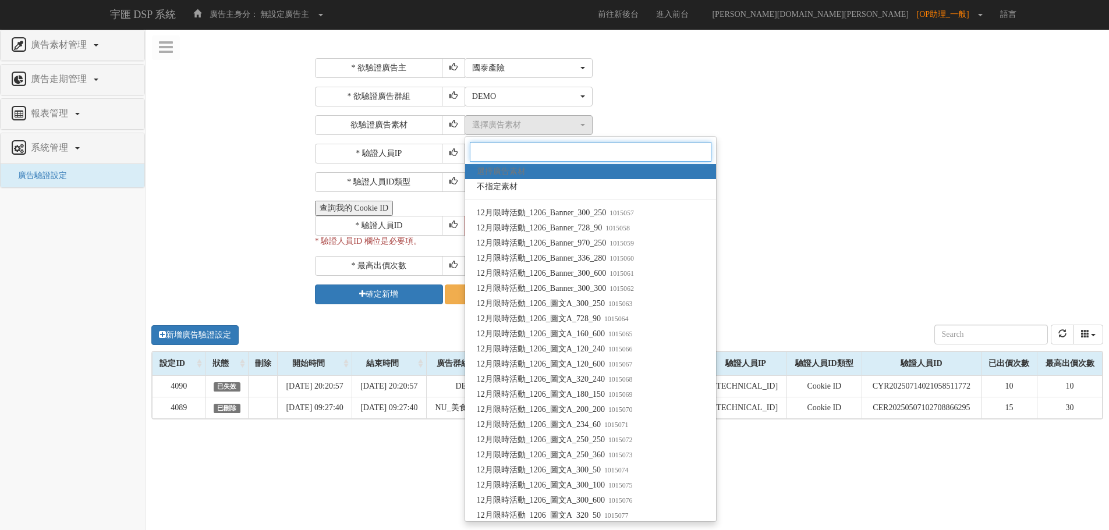
click at [535, 160] on input "Search" at bounding box center [591, 152] width 242 height 20
type input "10月"
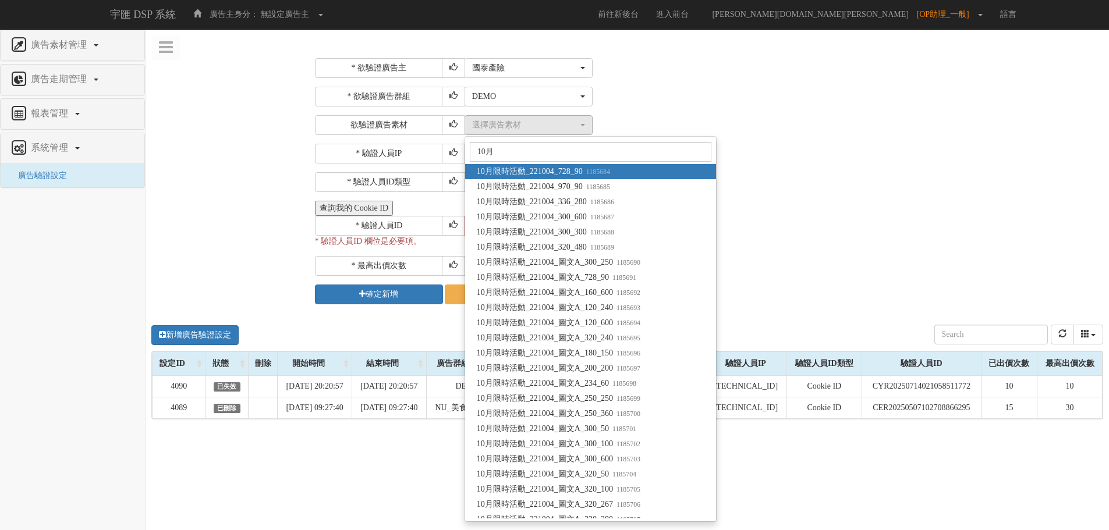
click at [560, 175] on span "10月限時活動_221004_728_90 1185684" at bounding box center [543, 172] width 133 height 12
select select "1185684"
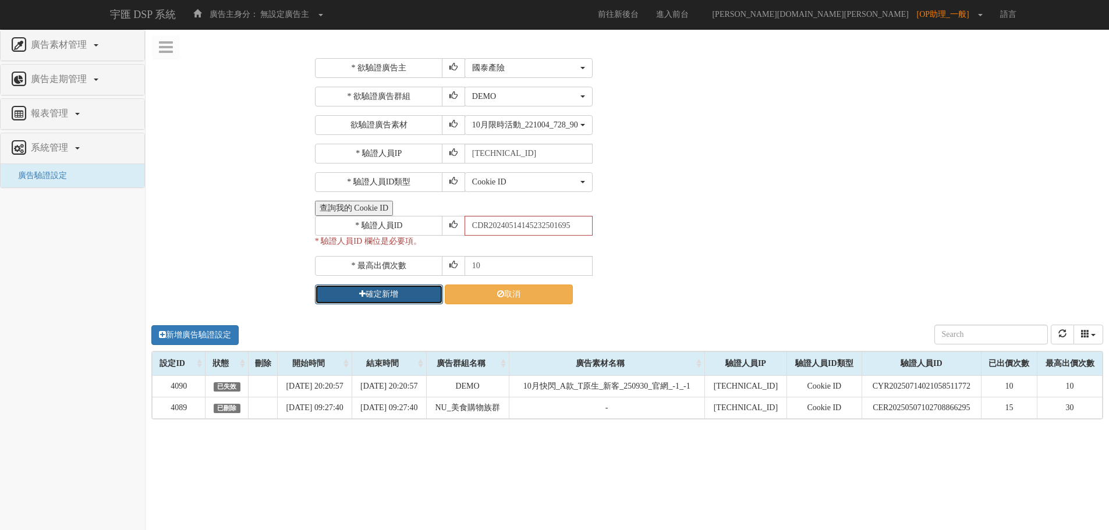
click at [421, 290] on button "確定新增" at bounding box center [379, 295] width 128 height 20
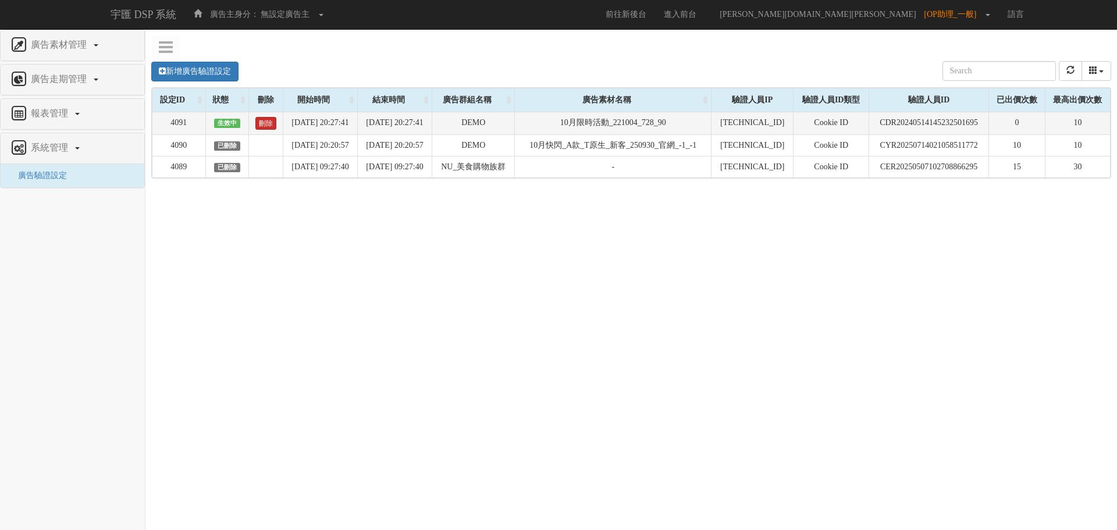
click at [255, 119] on link "刪除" at bounding box center [265, 123] width 21 height 13
